Goal: Task Accomplishment & Management: Manage account settings

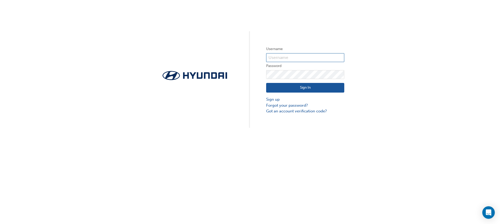
click at [278, 57] on input "text" at bounding box center [305, 57] width 78 height 9
click at [291, 56] on input "420" at bounding box center [305, 57] width 78 height 9
type input "4"
click at [324, 58] on input "text" at bounding box center [305, 57] width 78 height 9
type input "10060"
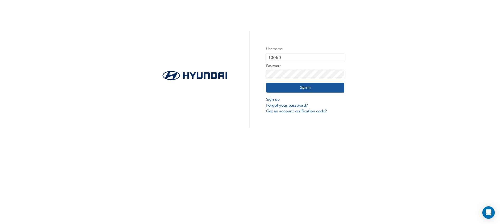
click at [289, 105] on link "Forgot your password?" at bounding box center [305, 105] width 78 height 6
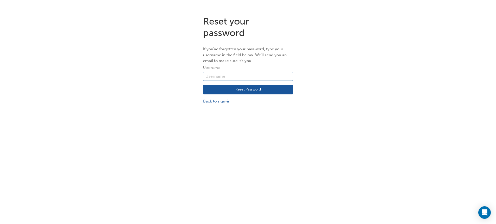
click at [235, 77] on input "text" at bounding box center [248, 76] width 90 height 9
type input "10060"
click at [262, 88] on button "Reset Password" at bounding box center [248, 90] width 90 height 10
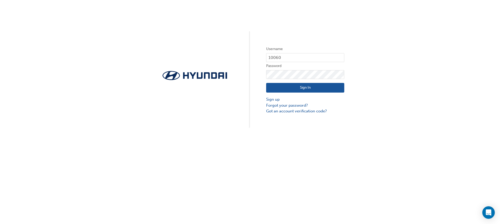
click at [331, 87] on button "Sign In" at bounding box center [305, 88] width 78 height 10
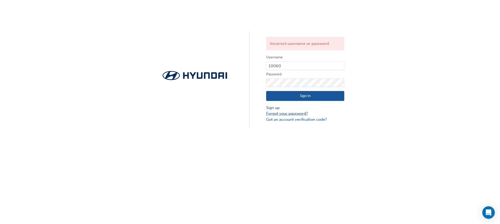
click at [297, 113] on link "Forgot your password?" at bounding box center [305, 113] width 78 height 6
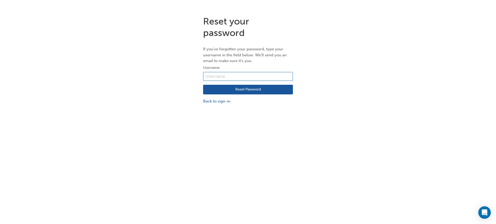
click at [229, 76] on input "text" at bounding box center [248, 76] width 90 height 9
type input "10060"
click at [257, 90] on button "Reset Password" at bounding box center [248, 90] width 90 height 10
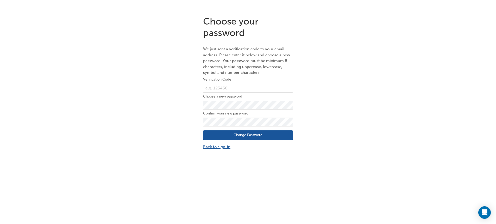
drag, startPoint x: 219, startPoint y: 146, endPoint x: 223, endPoint y: 142, distance: 4.6
click at [219, 146] on link "Back to sign-in" at bounding box center [248, 147] width 90 height 6
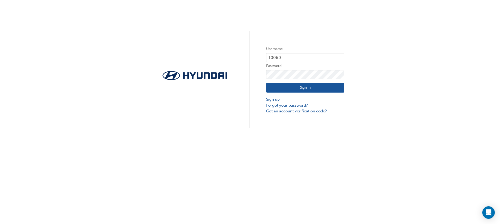
click at [288, 105] on link "Forgot your password?" at bounding box center [305, 105] width 78 height 6
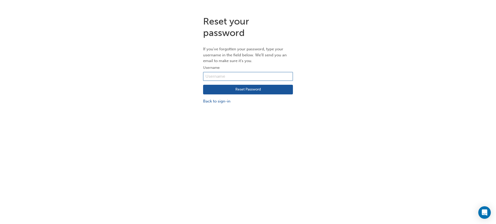
click at [236, 76] on input "text" at bounding box center [248, 76] width 90 height 9
type input "10060"
click at [245, 93] on button "Reset Password" at bounding box center [248, 90] width 90 height 10
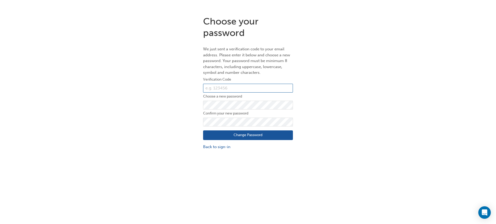
click at [232, 91] on input "text" at bounding box center [248, 88] width 90 height 9
type input "341288"
click at [256, 135] on button "Change Password" at bounding box center [248, 135] width 90 height 10
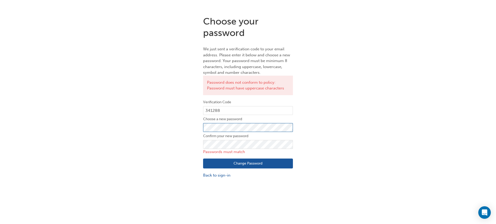
click at [179, 116] on div "Choose your password We just sent a verification code to your email address. Pl…" at bounding box center [248, 97] width 496 height 170
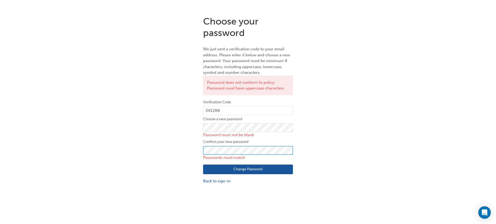
click at [165, 136] on div "Choose your password We just sent a verification code to your email address. Pl…" at bounding box center [248, 100] width 496 height 176
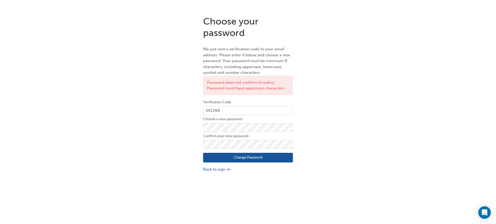
click at [264, 156] on button "Change Password" at bounding box center [248, 157] width 90 height 10
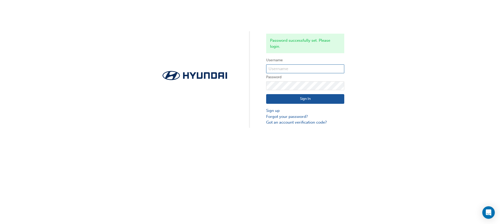
click at [311, 68] on input "text" at bounding box center [305, 68] width 78 height 9
type input "10060"
click at [310, 97] on button "Sign In" at bounding box center [305, 99] width 78 height 10
